Goal: Task Accomplishment & Management: Manage account settings

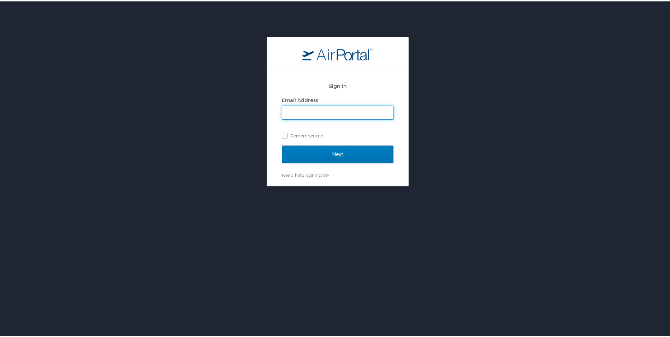
click at [325, 112] on input "Email Address" at bounding box center [337, 111] width 111 height 13
type input "suzette.thurman@aruplab.com"
click at [284, 135] on label "Remember me" at bounding box center [338, 134] width 112 height 11
click at [284, 135] on input "Remember me" at bounding box center [284, 133] width 5 height 5
checkbox input "true"
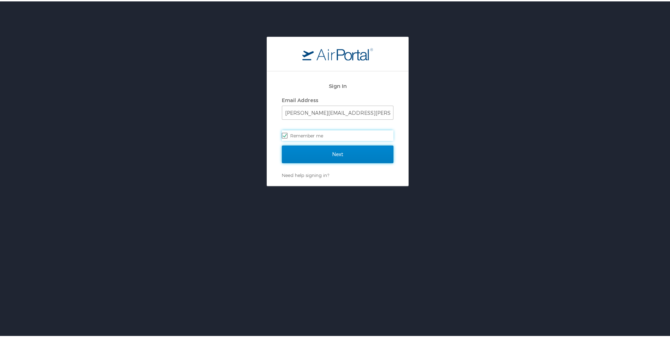
click at [332, 150] on input "Next" at bounding box center [338, 153] width 112 height 18
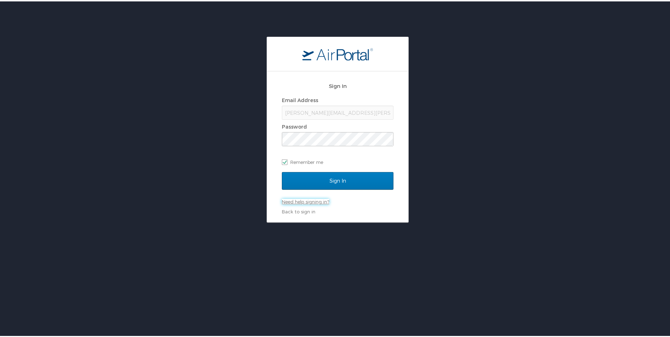
click at [304, 200] on link "Need help signing in?" at bounding box center [305, 201] width 47 height 6
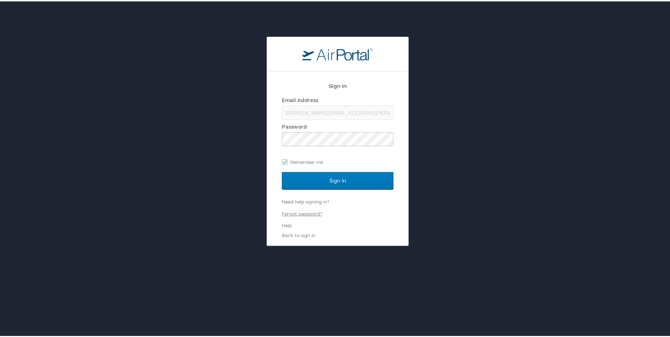
click at [298, 211] on link "Forgot password?" at bounding box center [302, 213] width 40 height 6
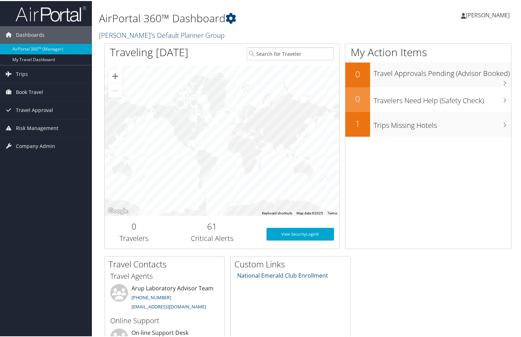
click at [482, 11] on span "[PERSON_NAME]" at bounding box center [488, 14] width 44 height 8
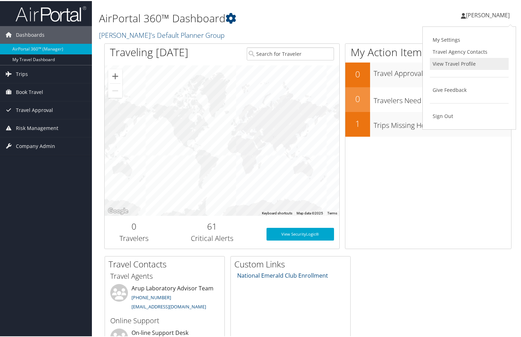
click at [466, 61] on link "View Travel Profile" at bounding box center [469, 63] width 79 height 12
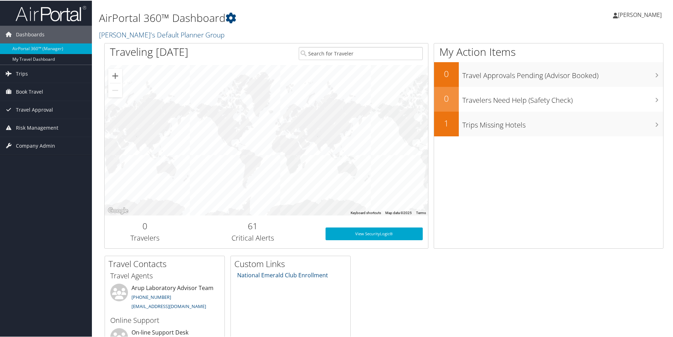
click at [646, 14] on span "[PERSON_NAME]" at bounding box center [640, 14] width 44 height 8
click at [599, 62] on link "View Travel Profile" at bounding box center [621, 63] width 79 height 12
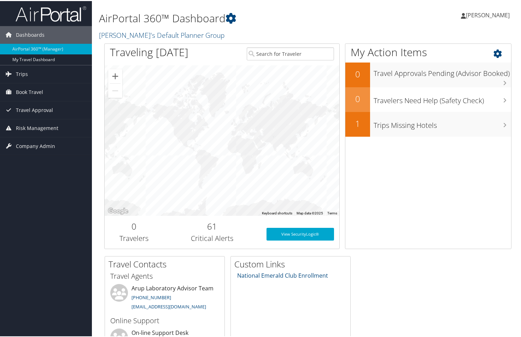
click at [443, 200] on div "My Action Items 0 Travel Approvals Pending (Advisor Booked) 0 Travelers Need He…" at bounding box center [428, 145] width 166 height 206
